Goal: Check status: Check status

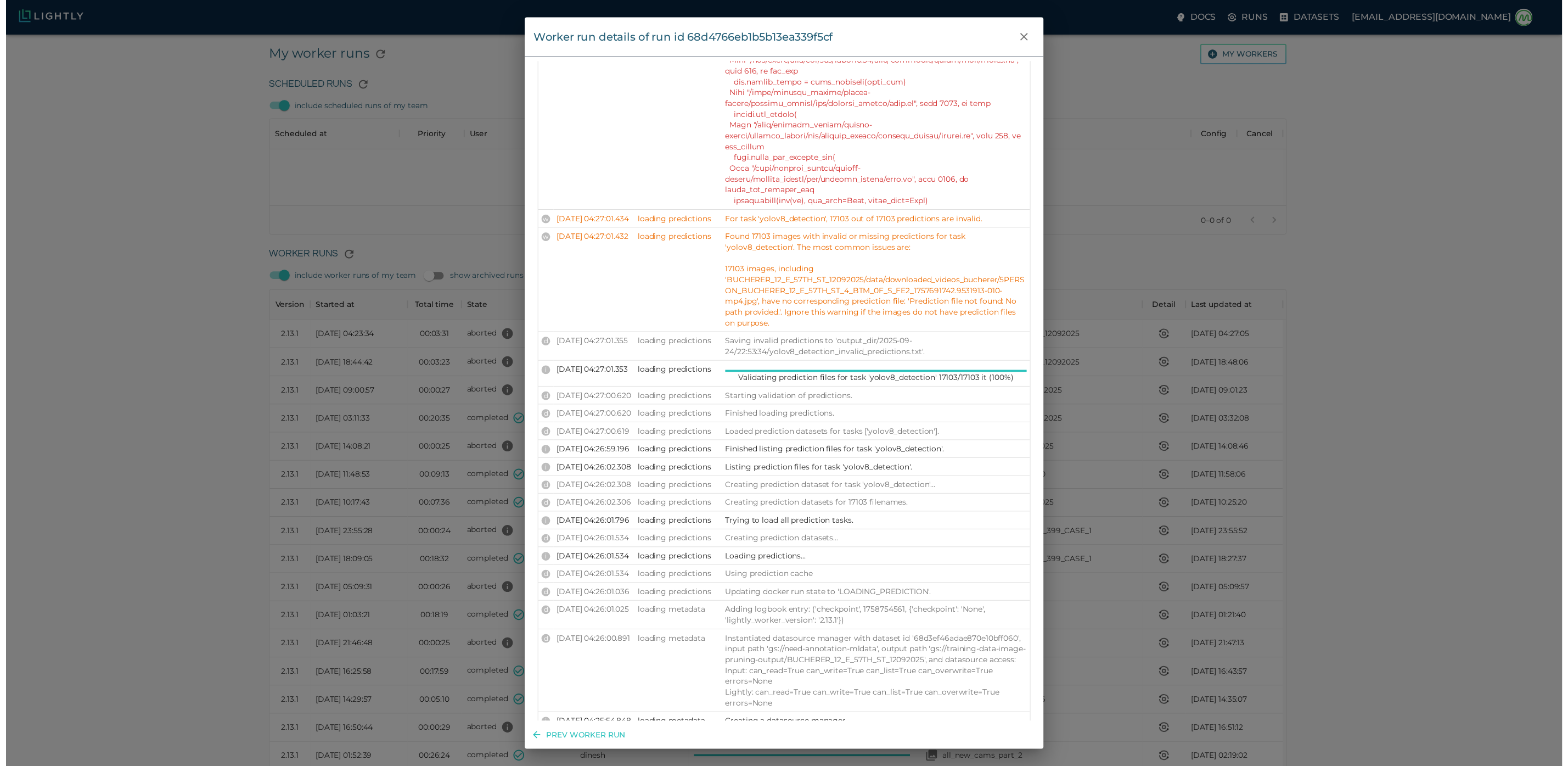
scroll to position [988, 0]
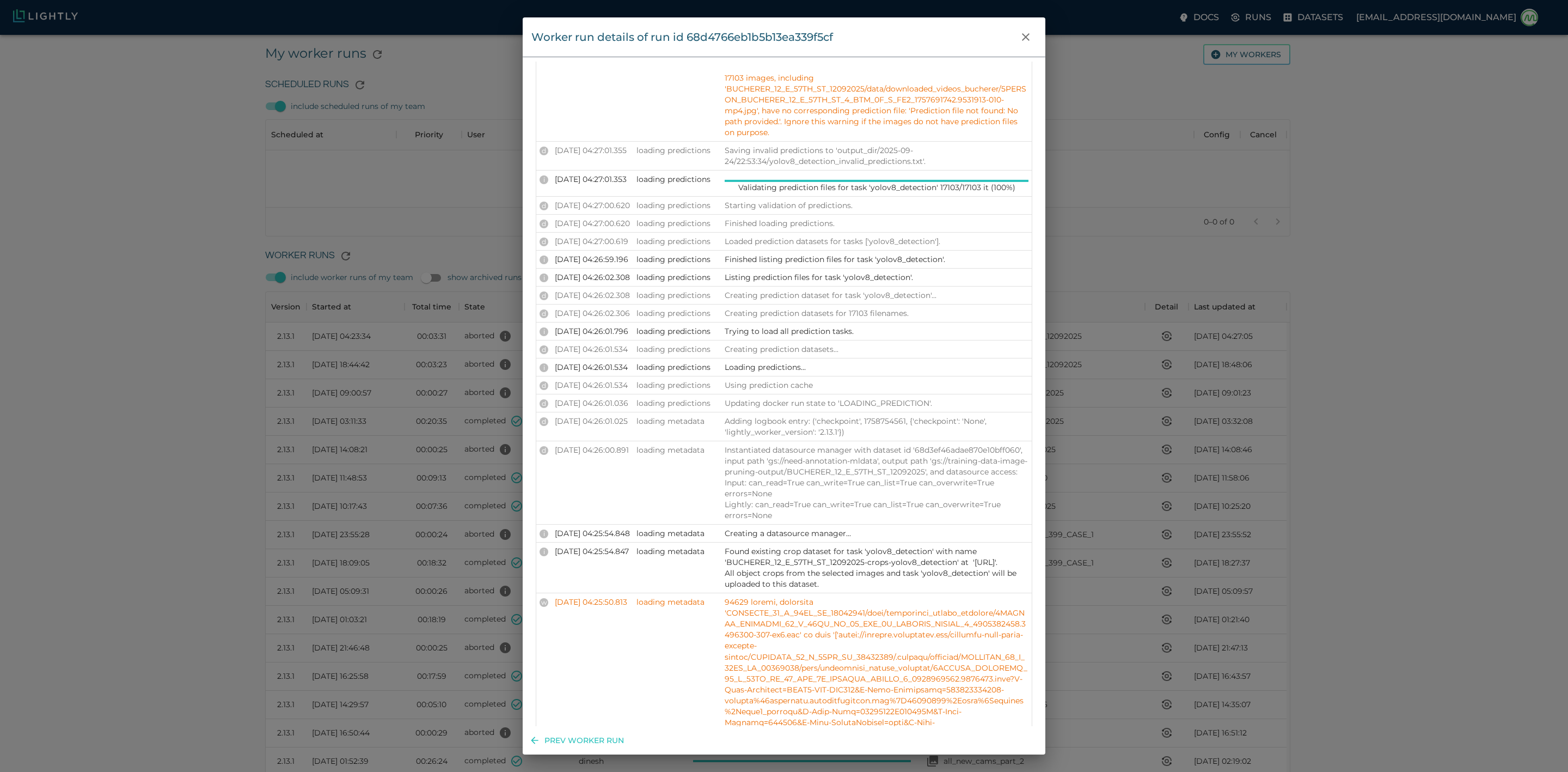
drag, startPoint x: 888, startPoint y: 444, endPoint x: 969, endPoint y: 459, distance: 82.4
click at [969, 33] on p "For task 'yolov8_detection', 17103 out of 17103 predictions are invalid." at bounding box center [877, 27] width 304 height 11
click at [1025, 39] on icon "close" at bounding box center [1026, 37] width 8 height 8
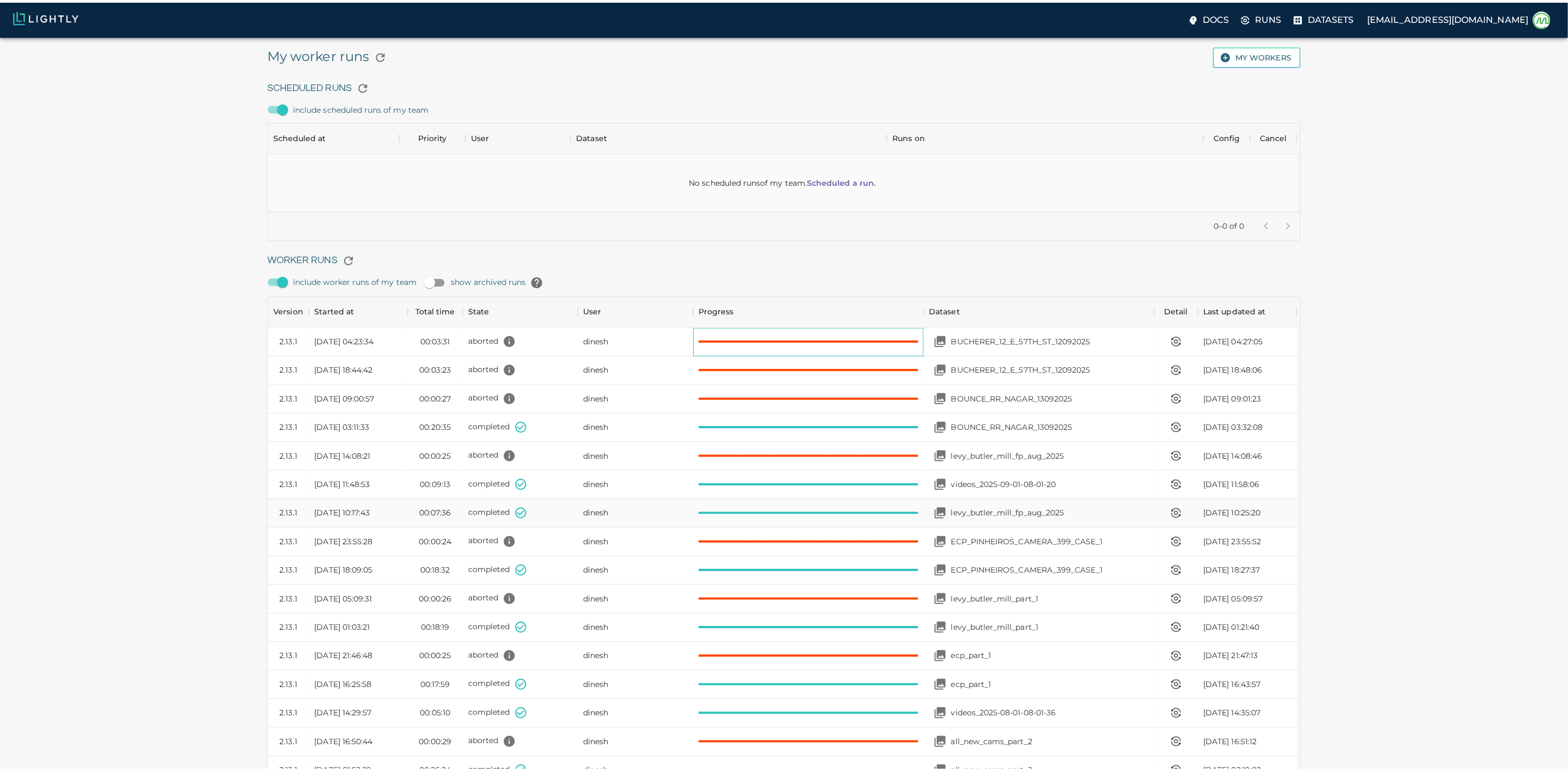
scroll to position [13, 13]
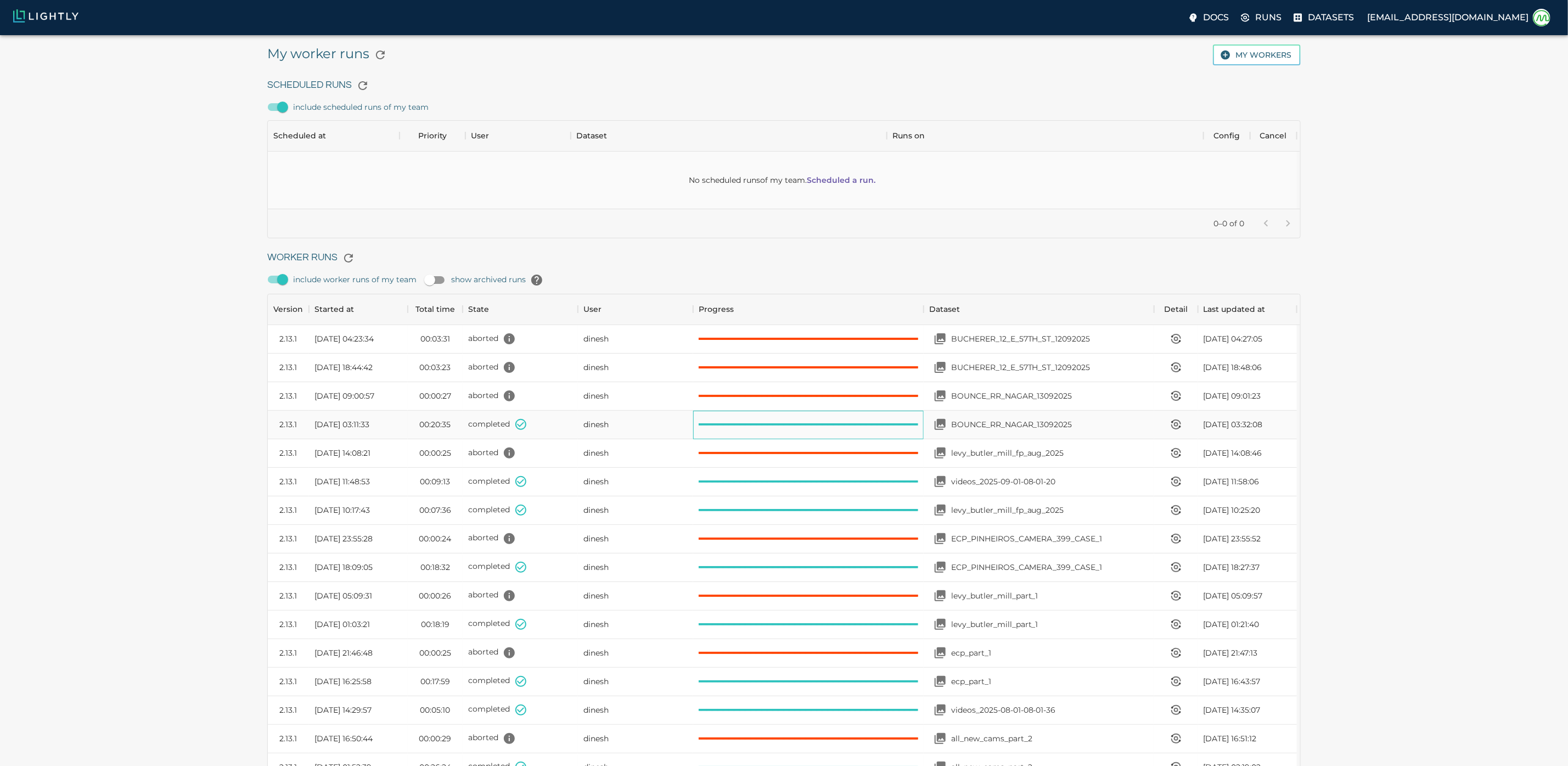
click at [862, 439] on div at bounding box center [809, 425] width 231 height 28
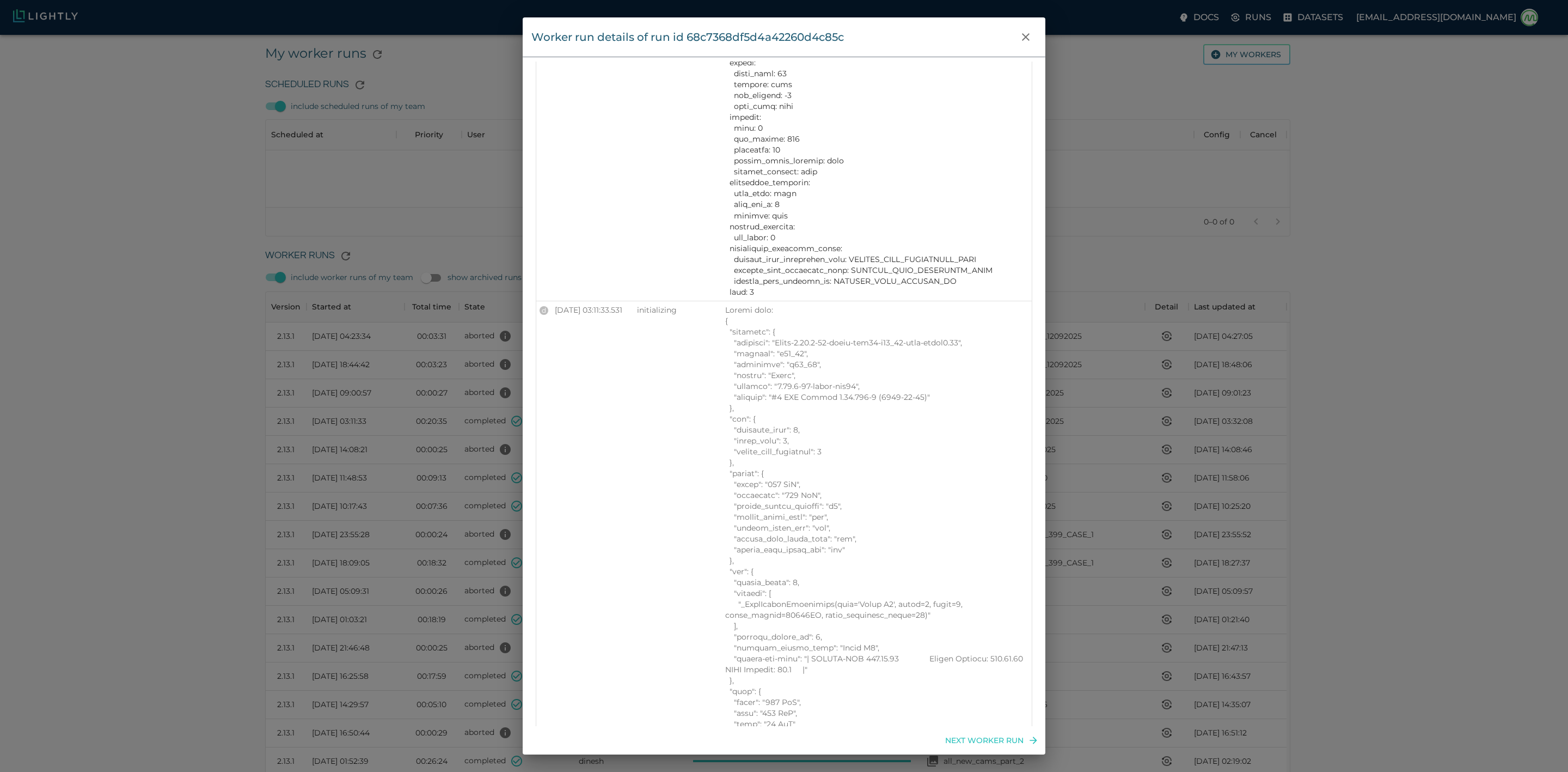
scroll to position [12026, 0]
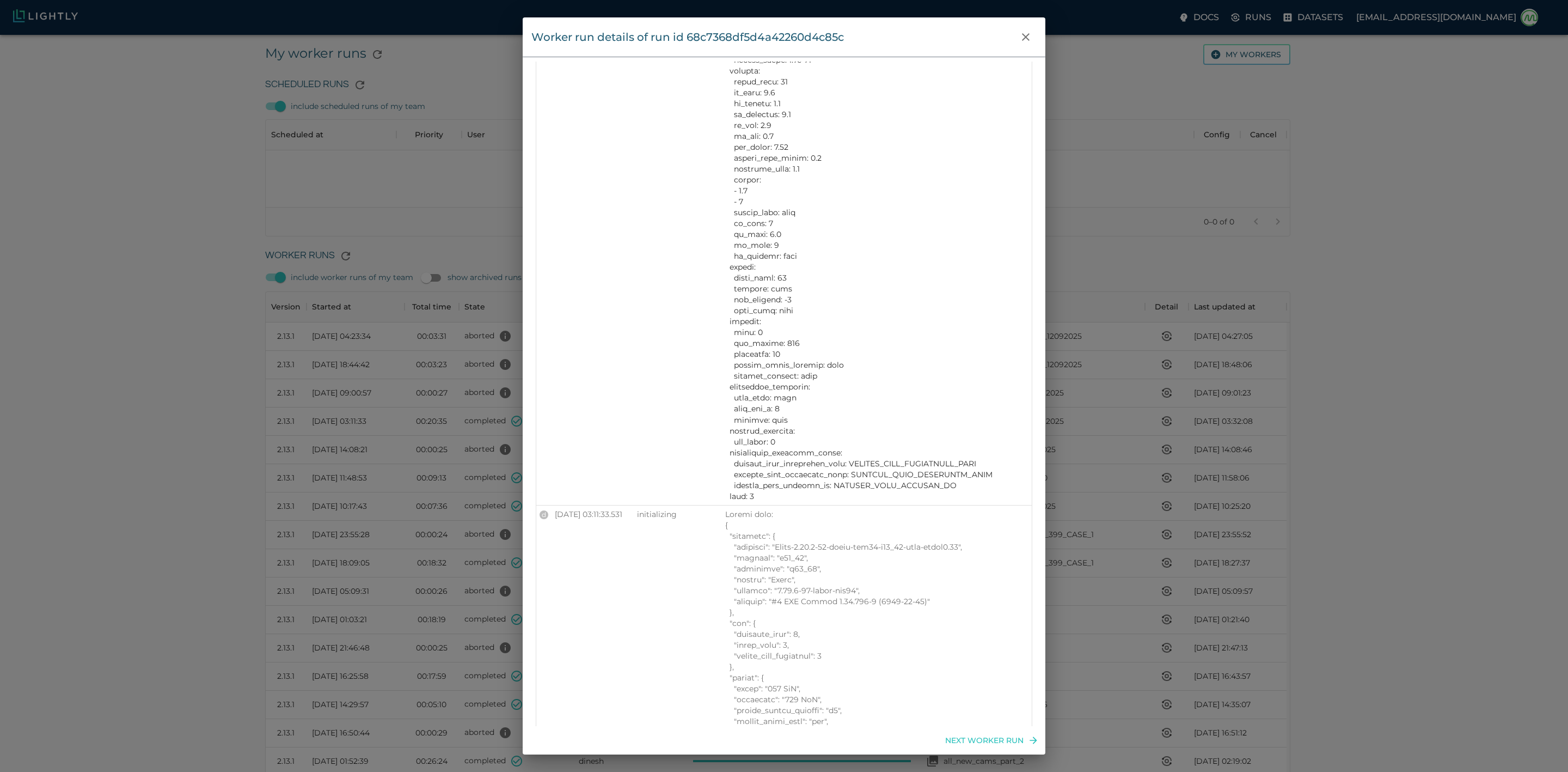
drag, startPoint x: 827, startPoint y: 359, endPoint x: 759, endPoint y: 223, distance: 152.1
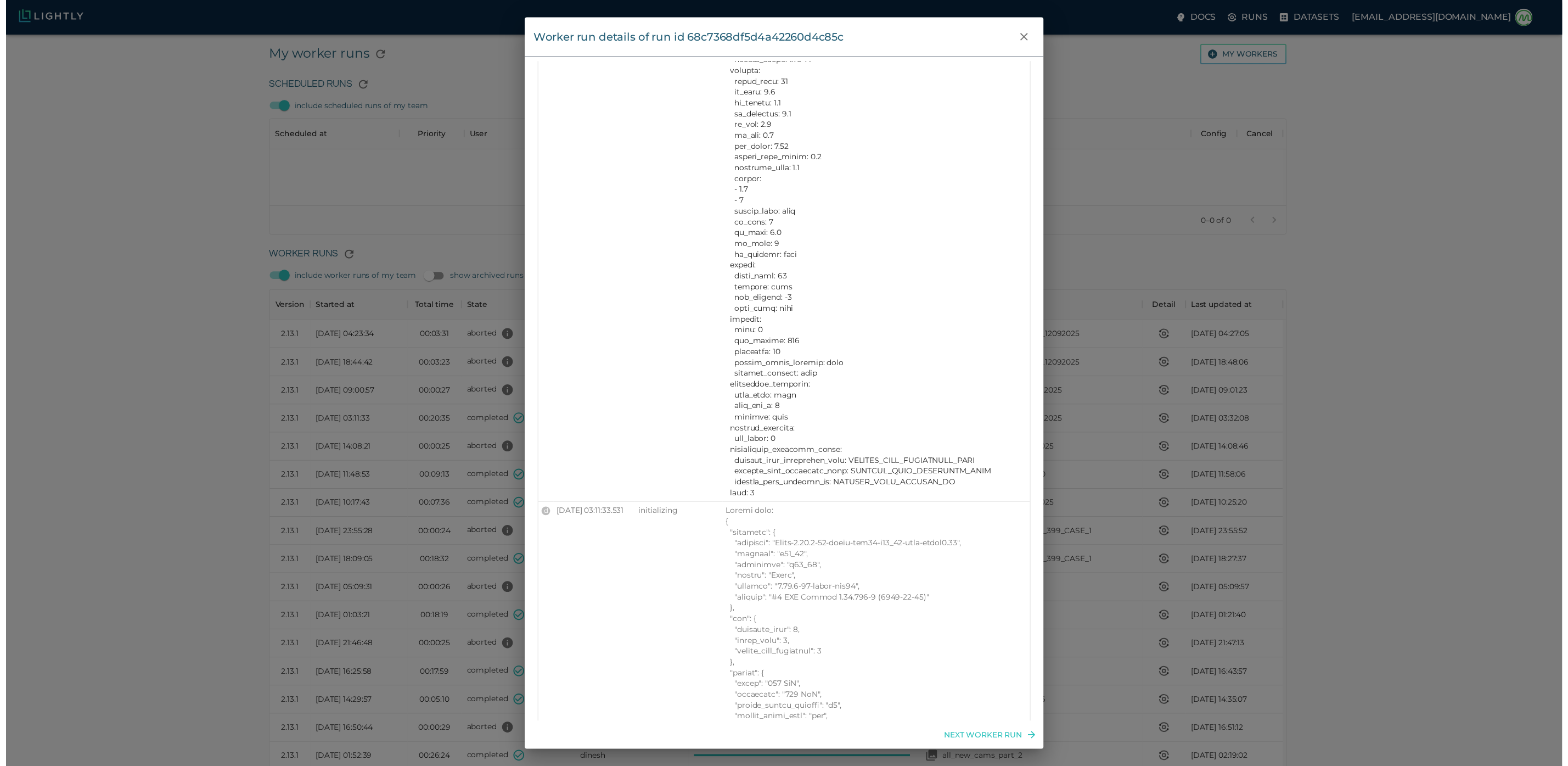
scroll to position [12018, 0]
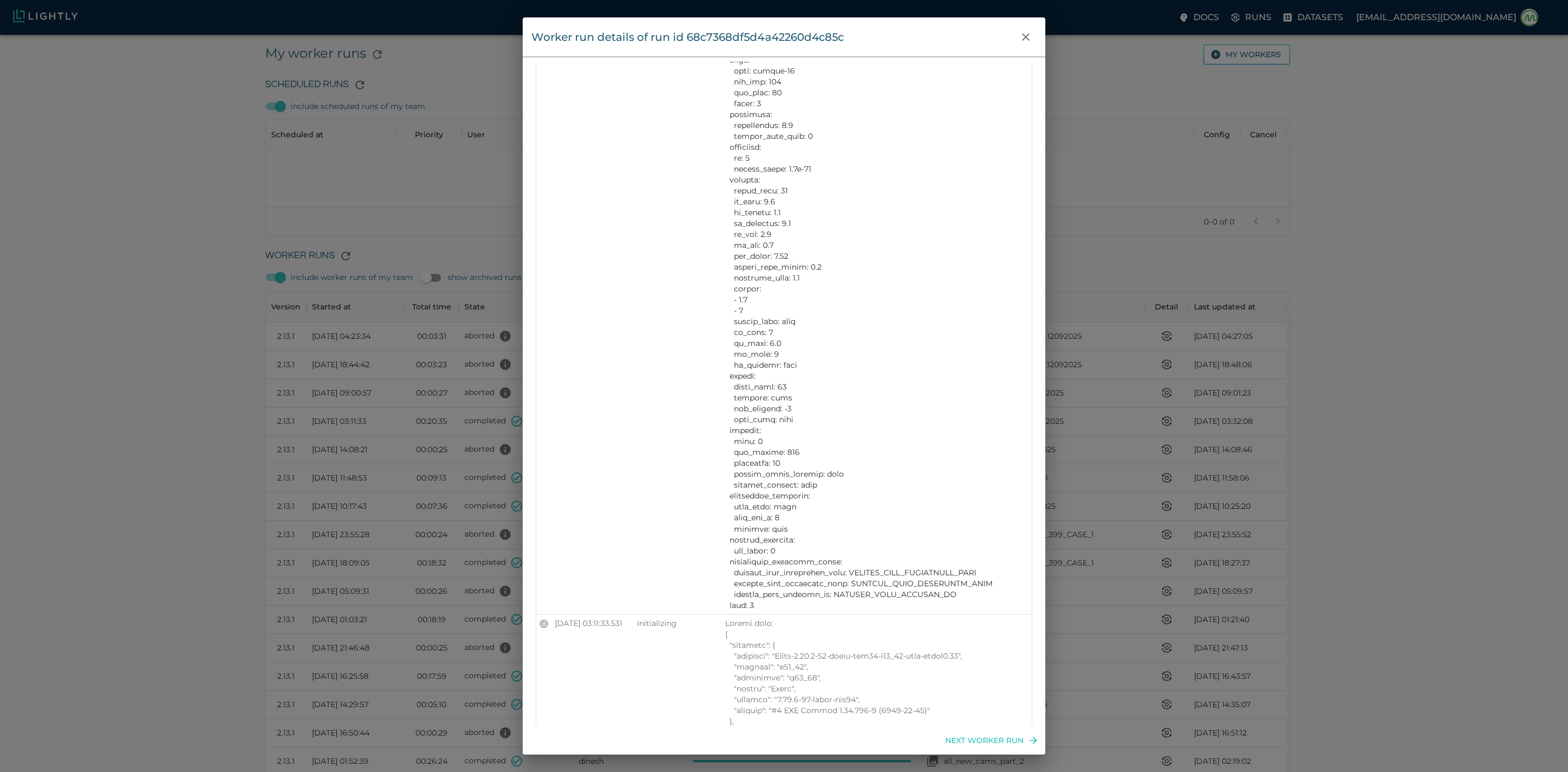
drag, startPoint x: 869, startPoint y: 302, endPoint x: 745, endPoint y: 288, distance: 124.8
click at [1027, 39] on icon "close" at bounding box center [1026, 37] width 13 height 13
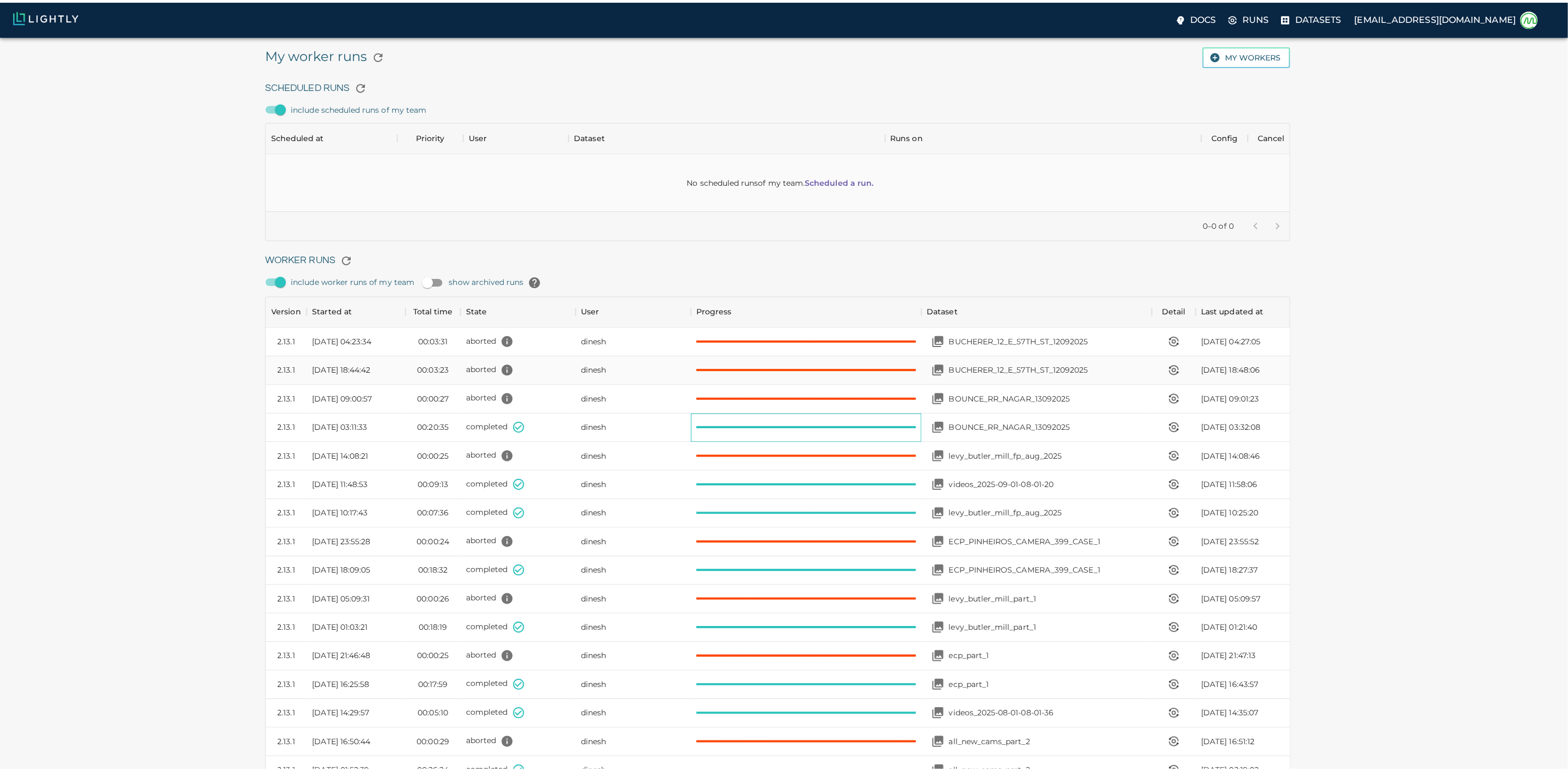
scroll to position [13, 13]
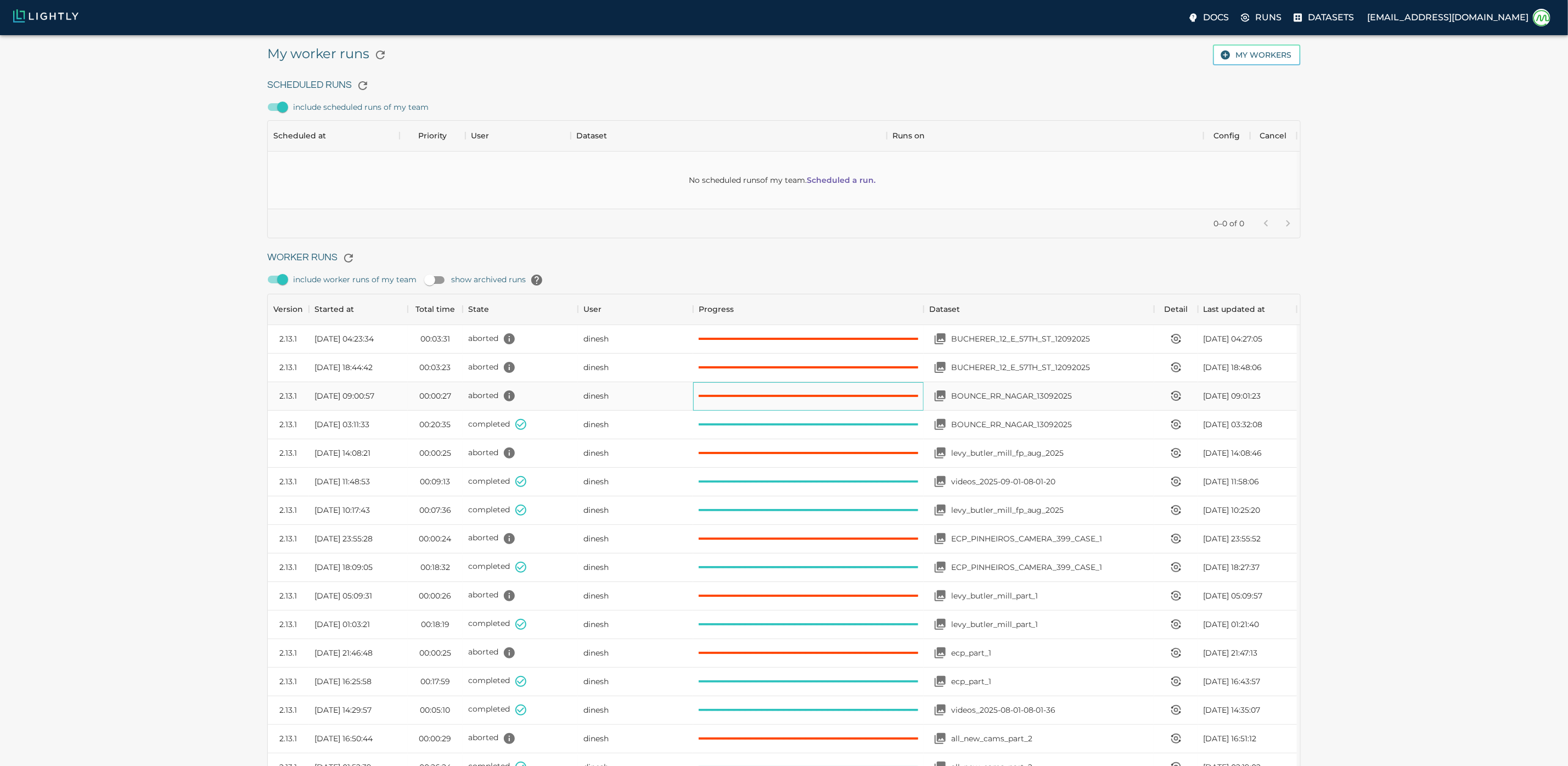
click at [810, 411] on div at bounding box center [809, 397] width 231 height 28
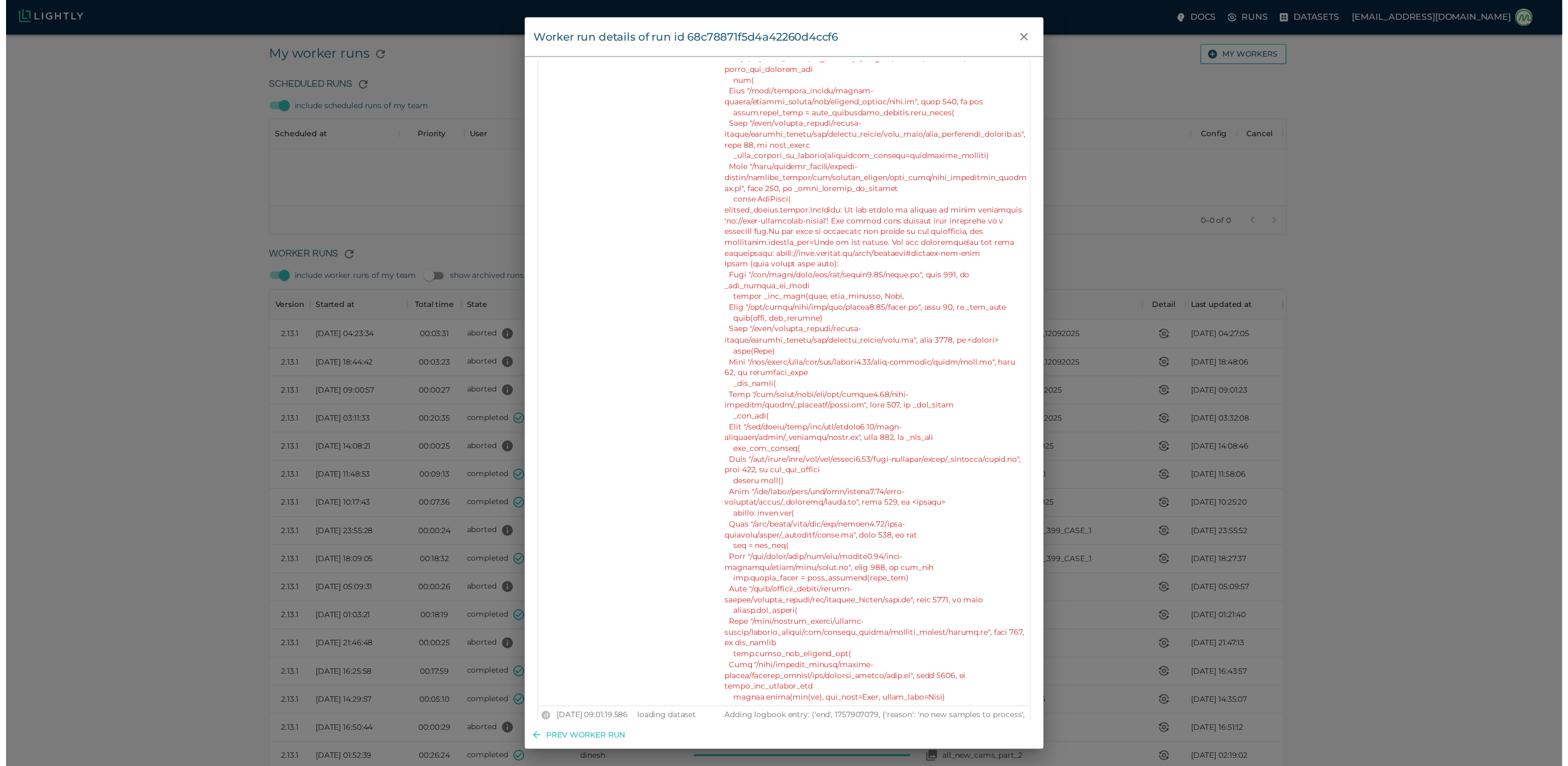
scroll to position [329, 0]
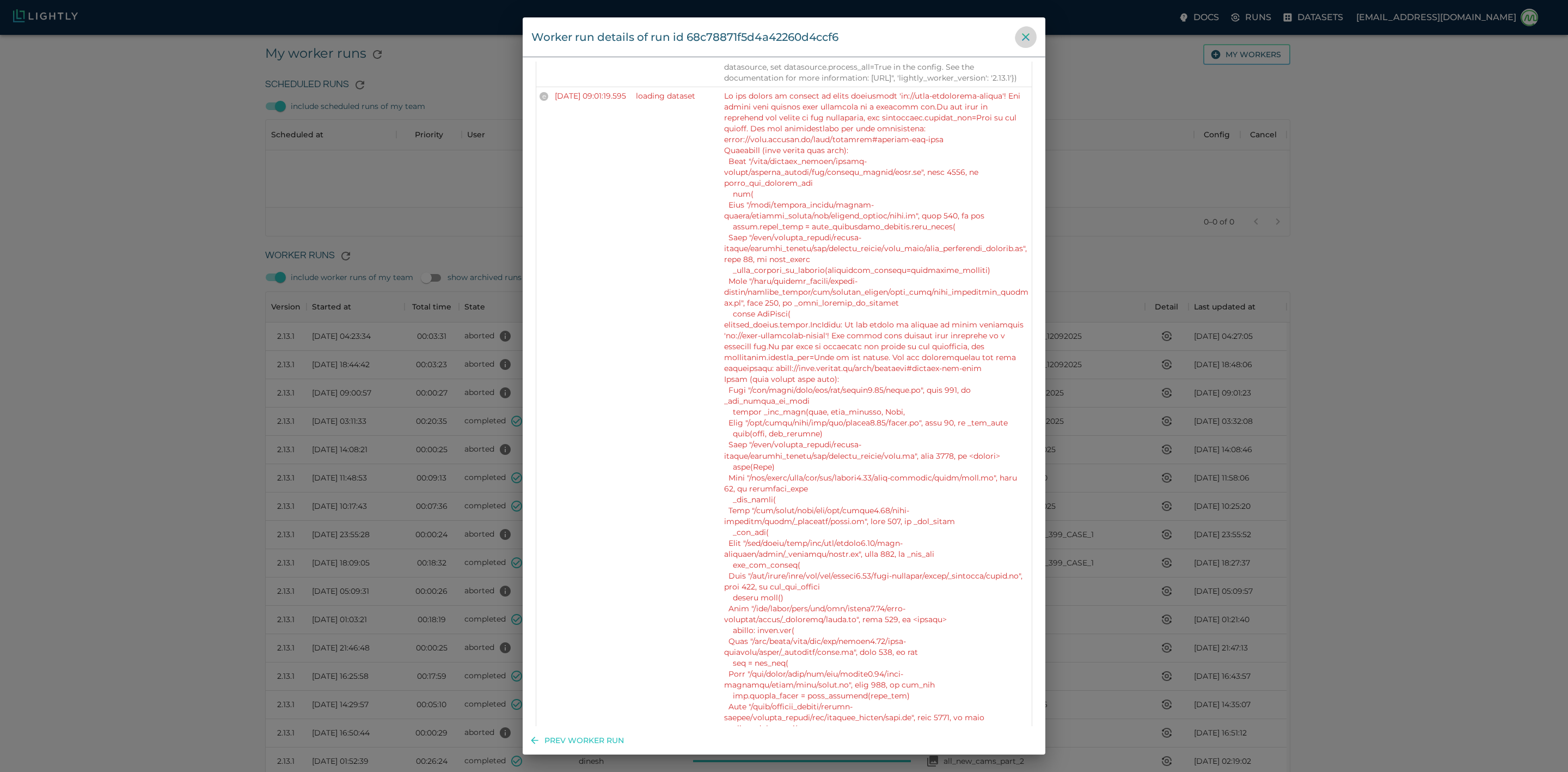
click at [1031, 34] on icon "close" at bounding box center [1026, 37] width 13 height 13
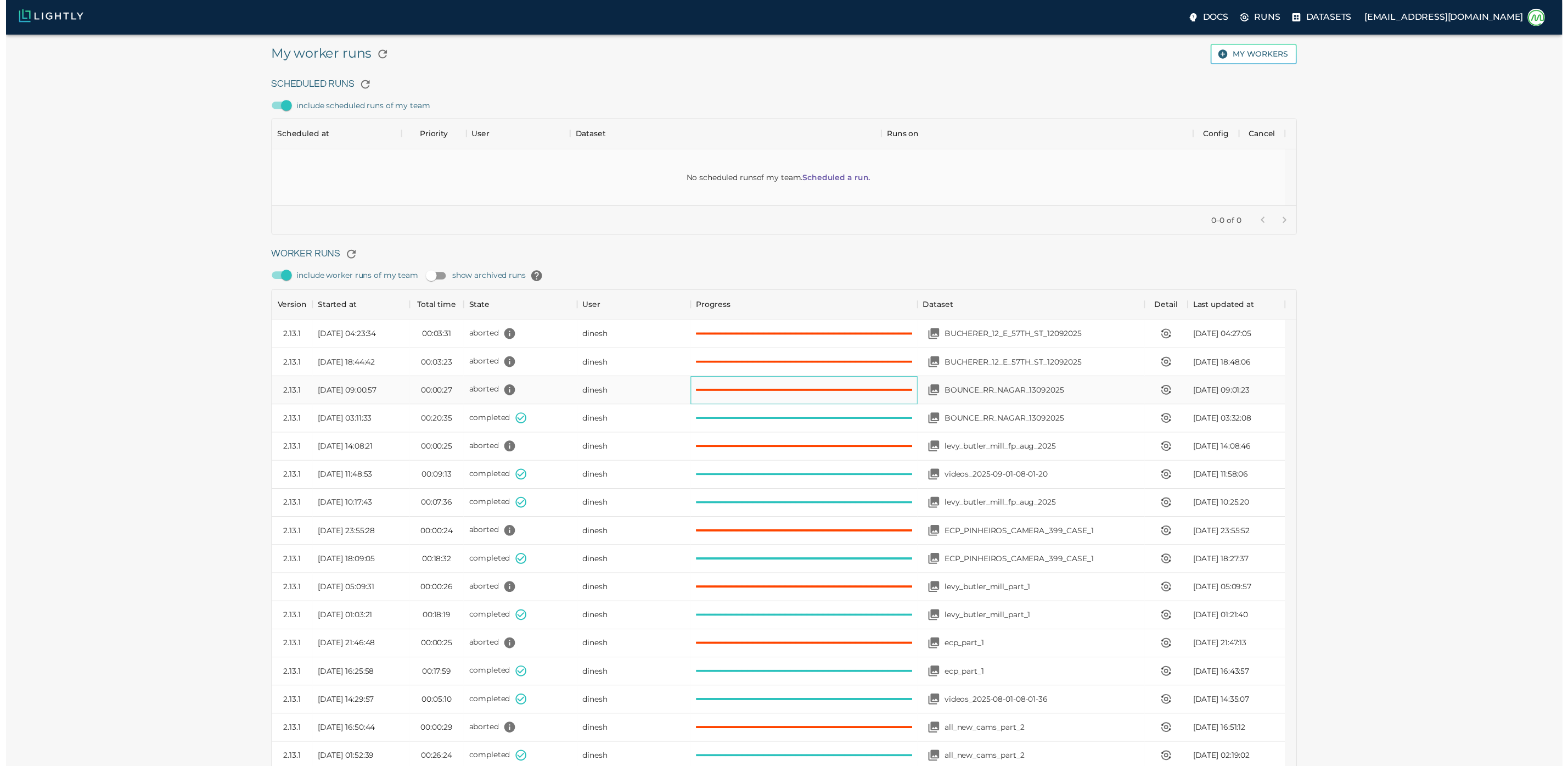
scroll to position [13, 13]
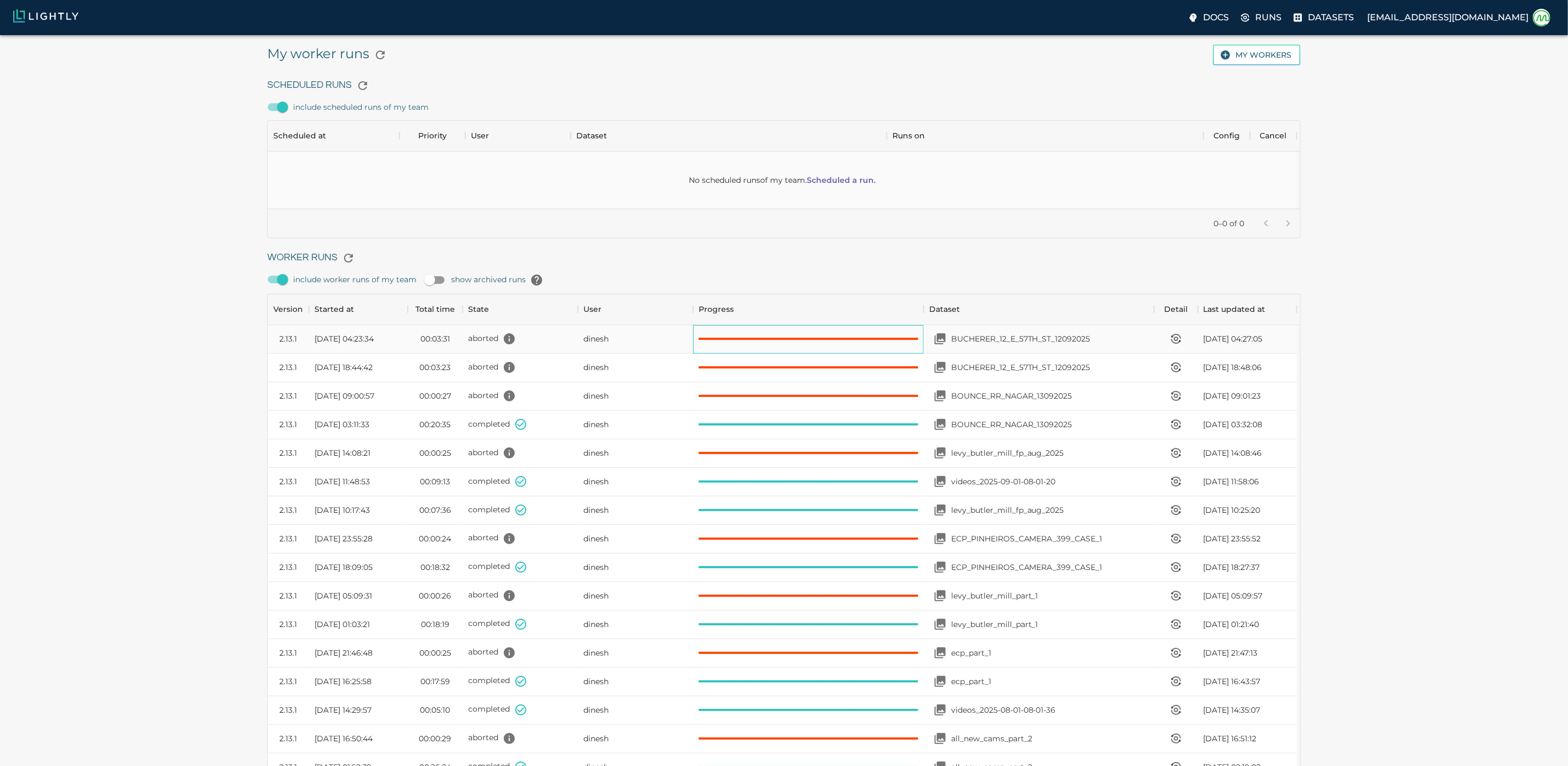
click at [886, 354] on div at bounding box center [809, 339] width 231 height 28
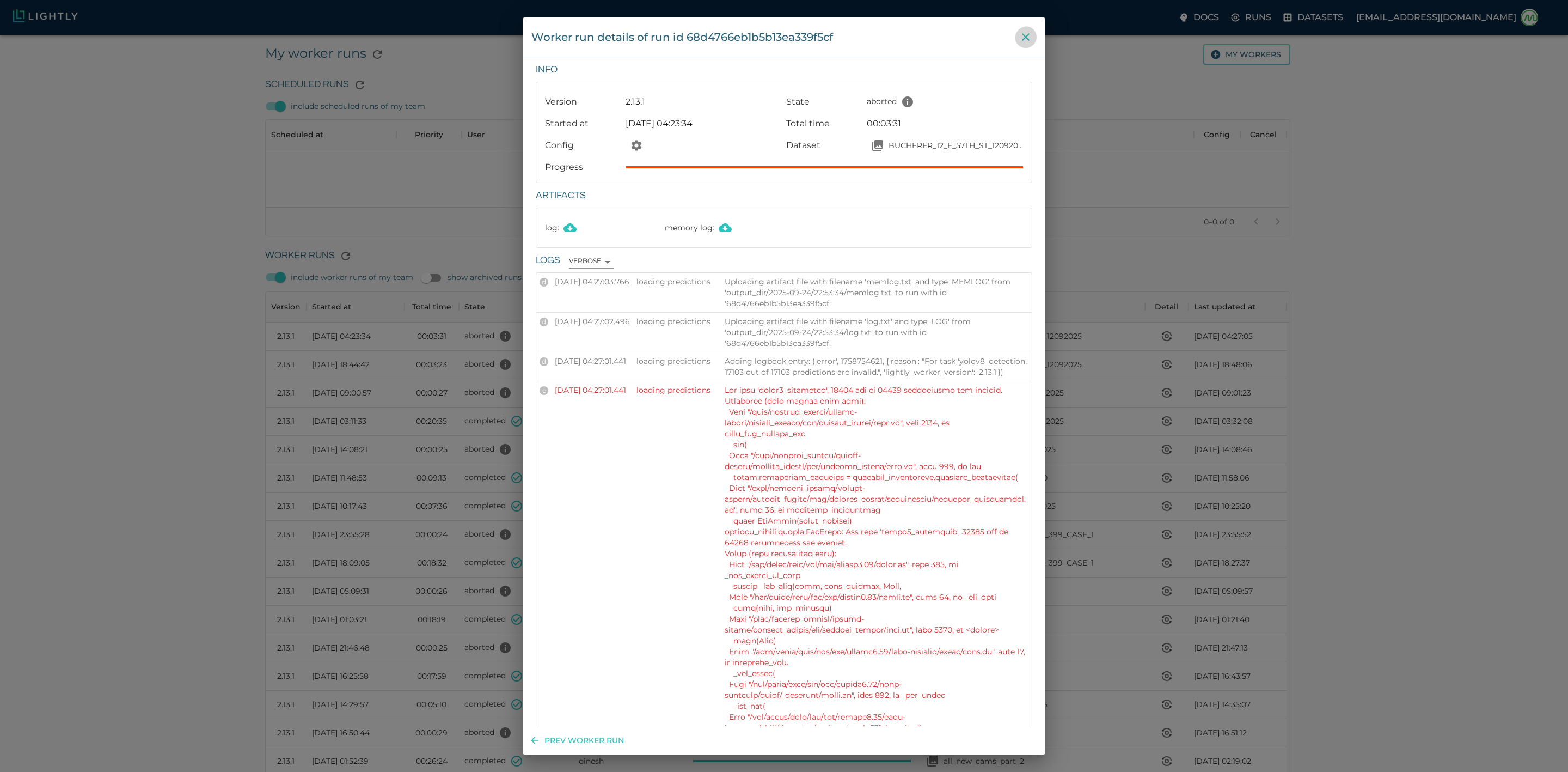
click at [1024, 36] on icon "close" at bounding box center [1026, 37] width 13 height 13
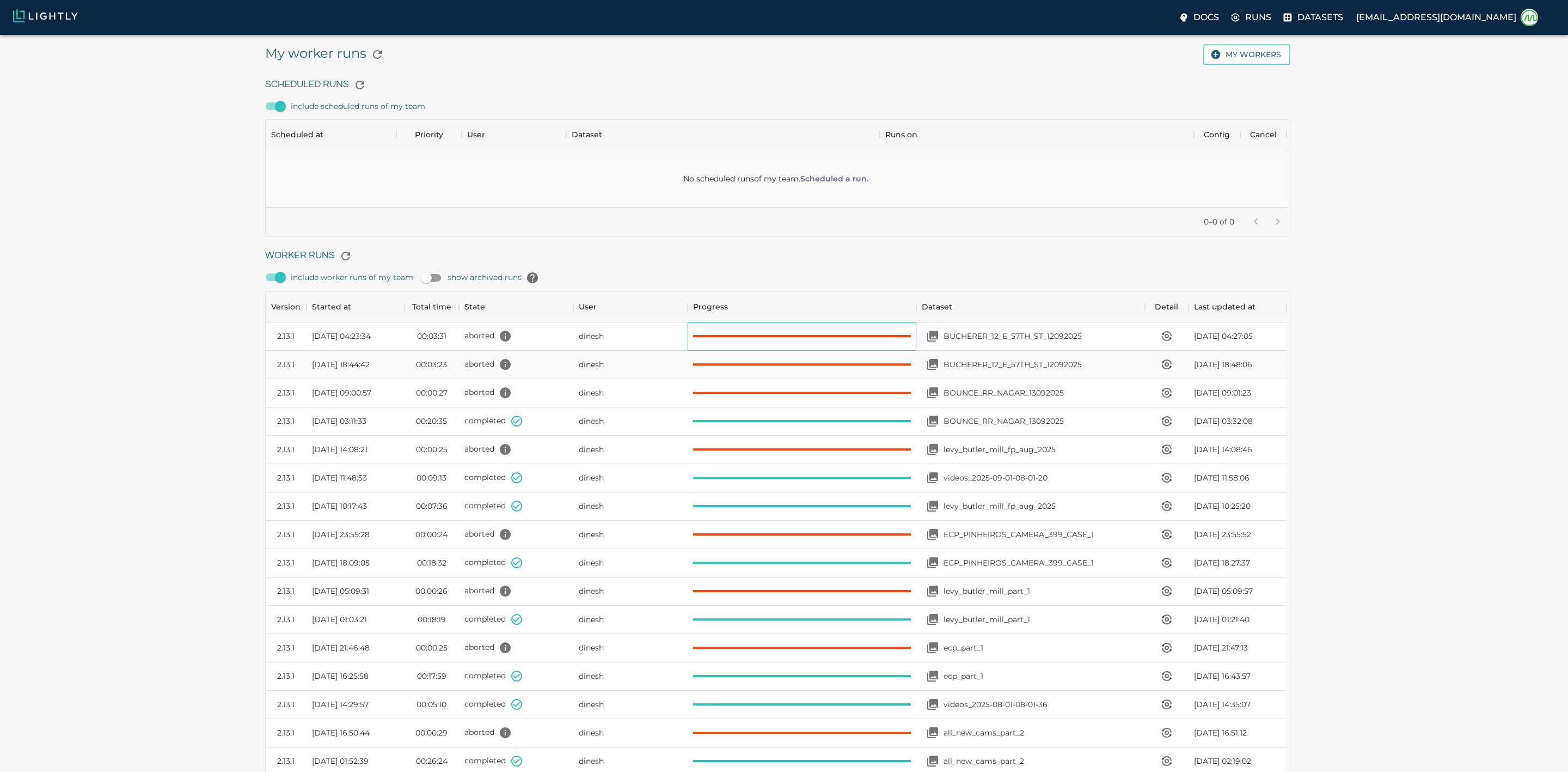
scroll to position [13, 13]
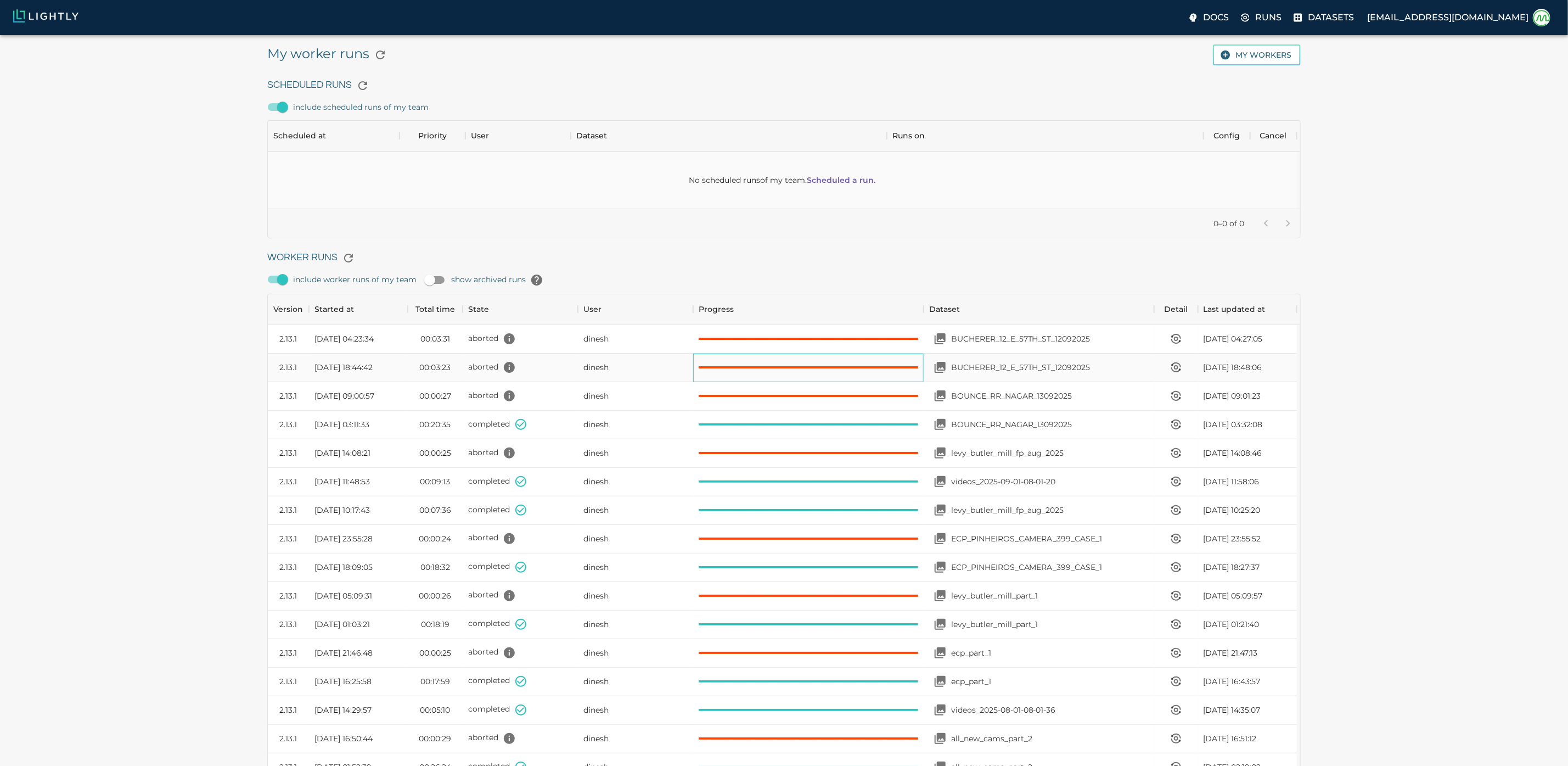
click at [885, 383] on div at bounding box center [809, 368] width 231 height 28
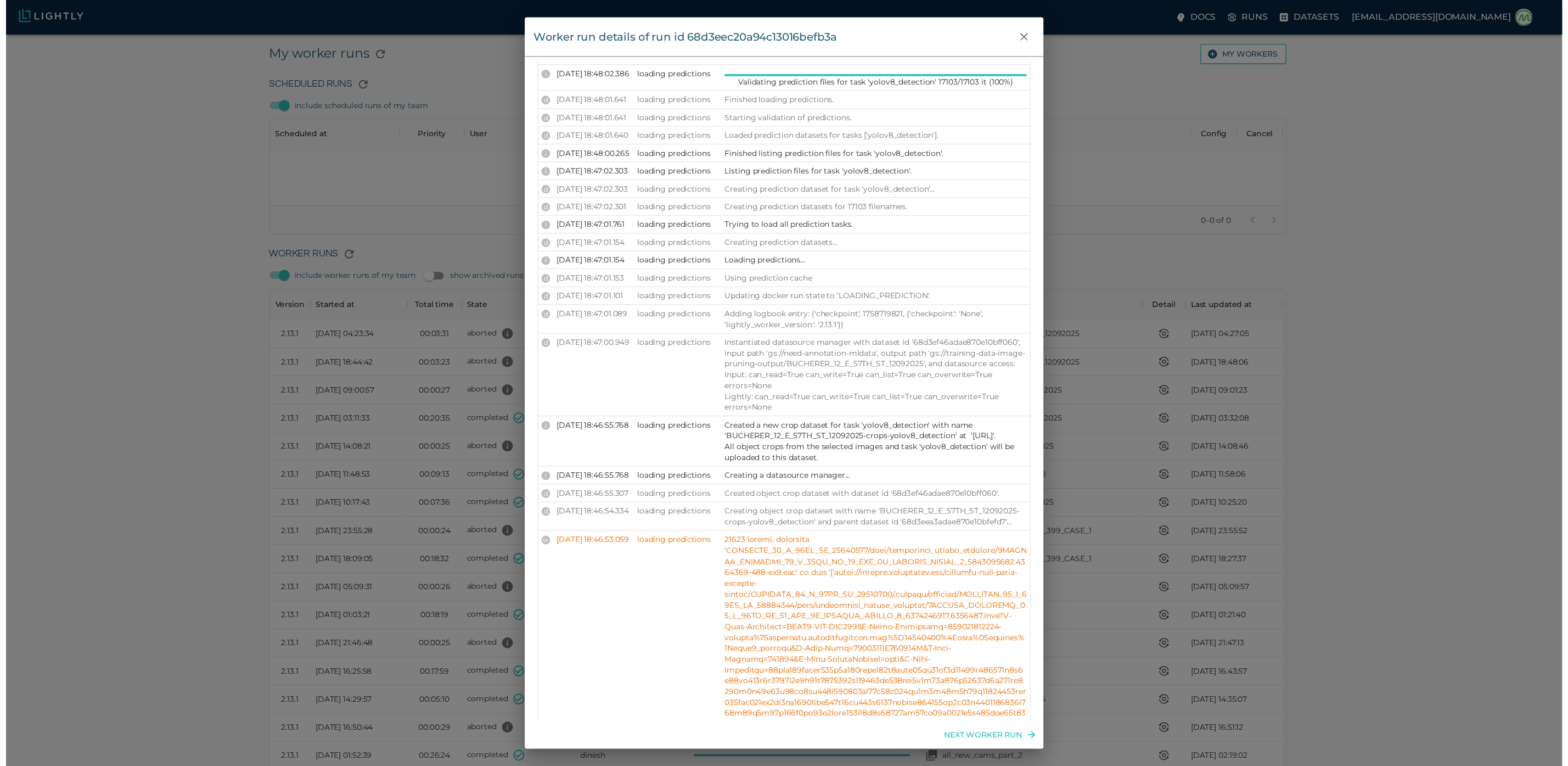
scroll to position [1098, 0]
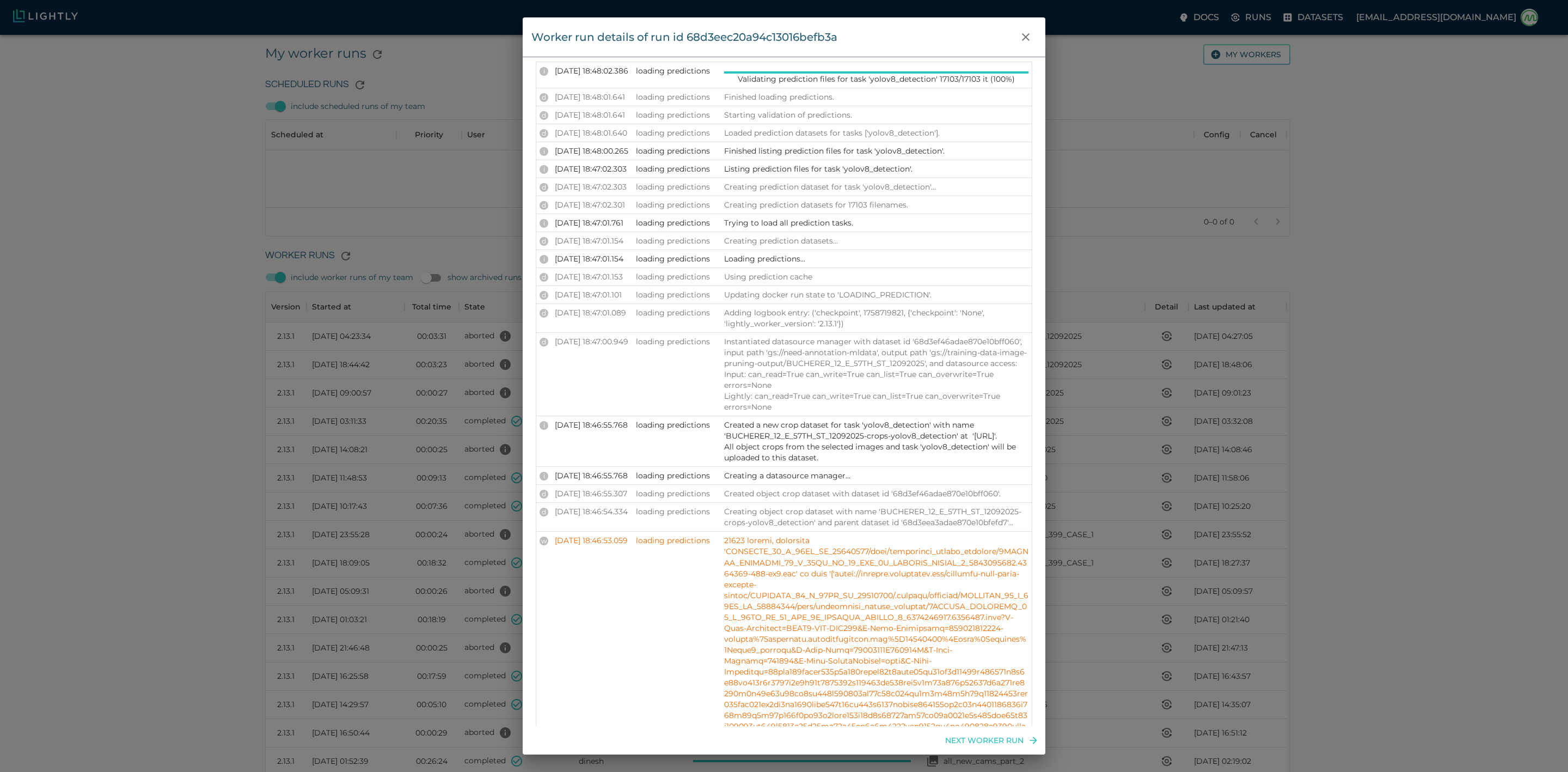
drag, startPoint x: 765, startPoint y: 435, endPoint x: 835, endPoint y: 476, distance: 81.1
click at [440, 231] on div "Worker run details of run id 68d3eec20a94c13016befb3a Info Version 2.13.1 State…" at bounding box center [784, 386] width 1568 height 772
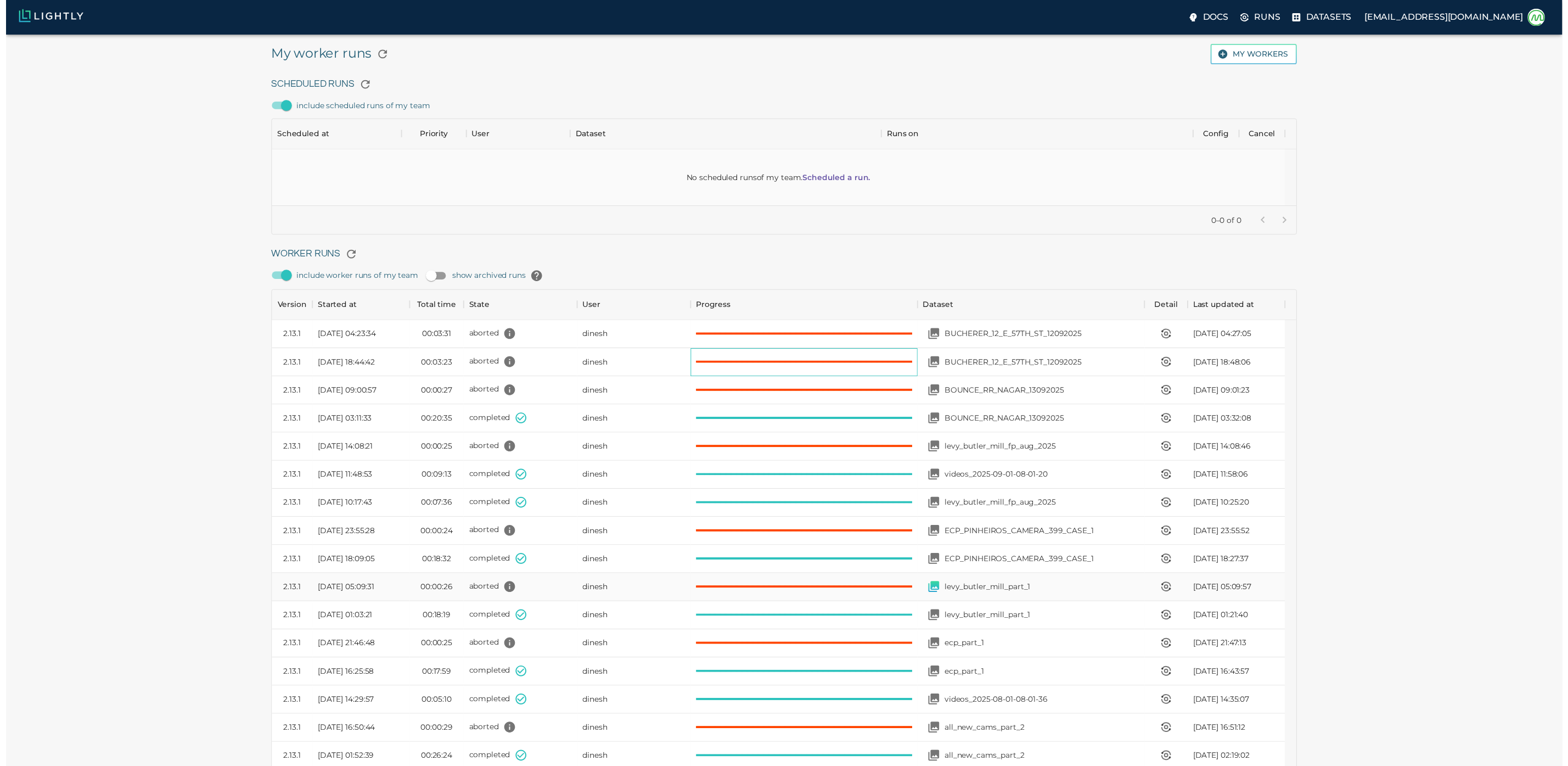
scroll to position [13, 13]
